Goal: Task Accomplishment & Management: Manage account settings

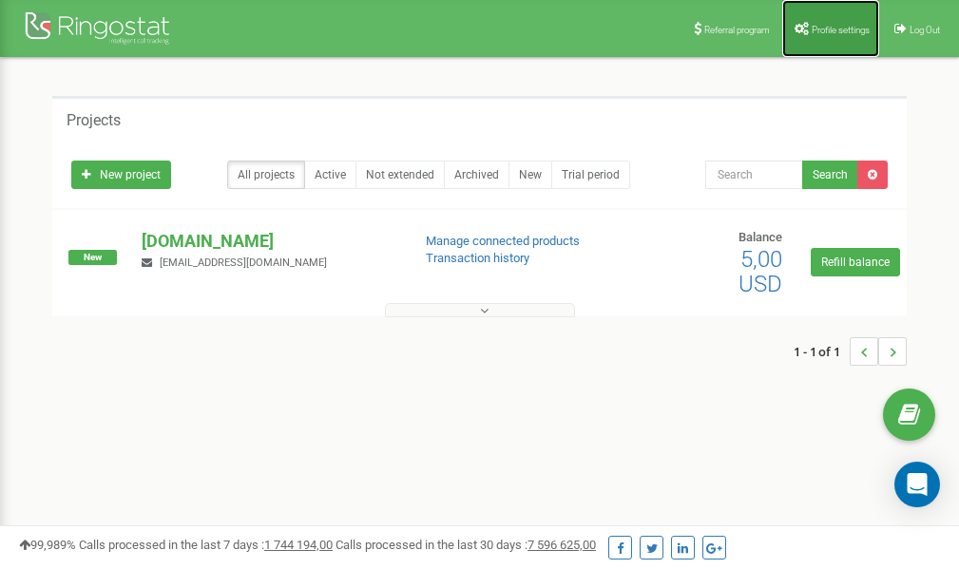
click at [826, 35] on link "Profile settings" at bounding box center [830, 28] width 97 height 57
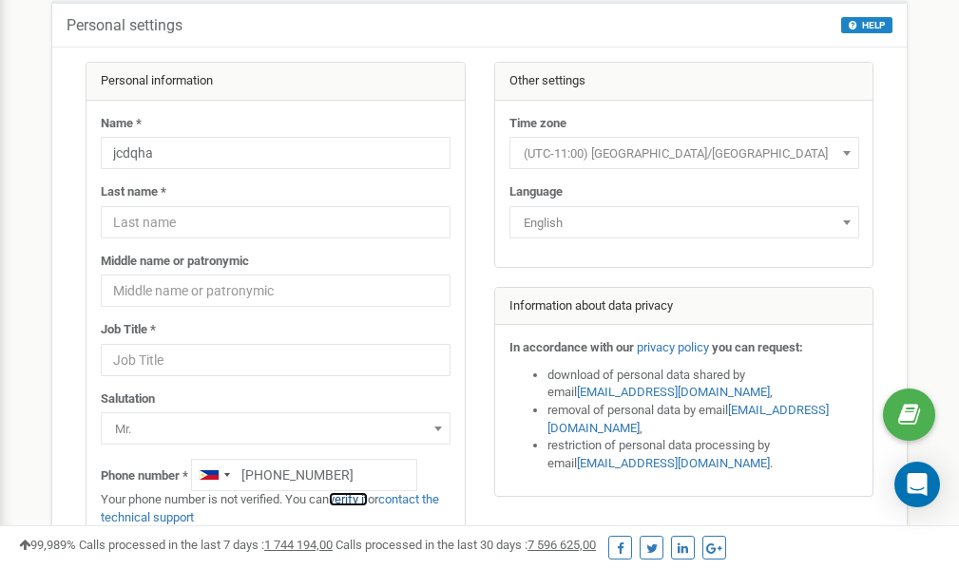
click at [355, 499] on link "verify it" at bounding box center [348, 499] width 39 height 14
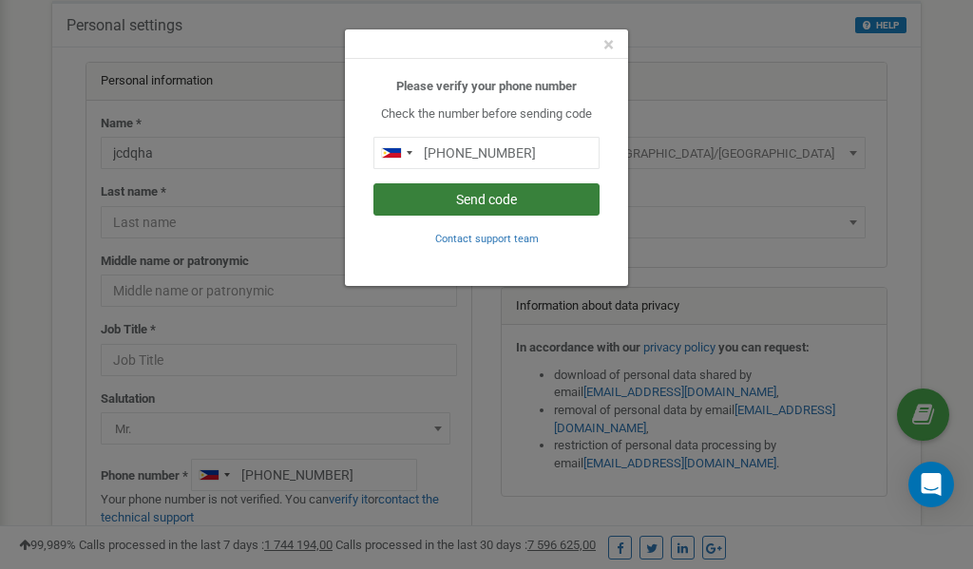
click at [455, 200] on button "Send code" at bounding box center [486, 199] width 226 height 32
